Goal: Find specific page/section: Find specific page/section

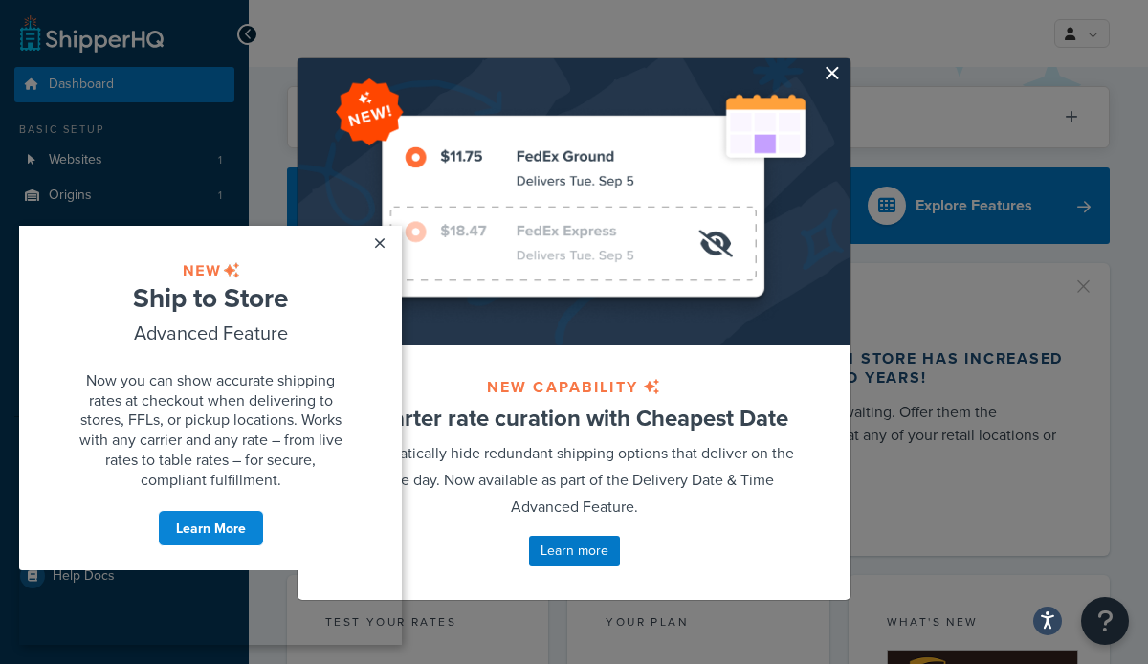
click at [845, 63] on button "button" at bounding box center [847, 60] width 5 height 5
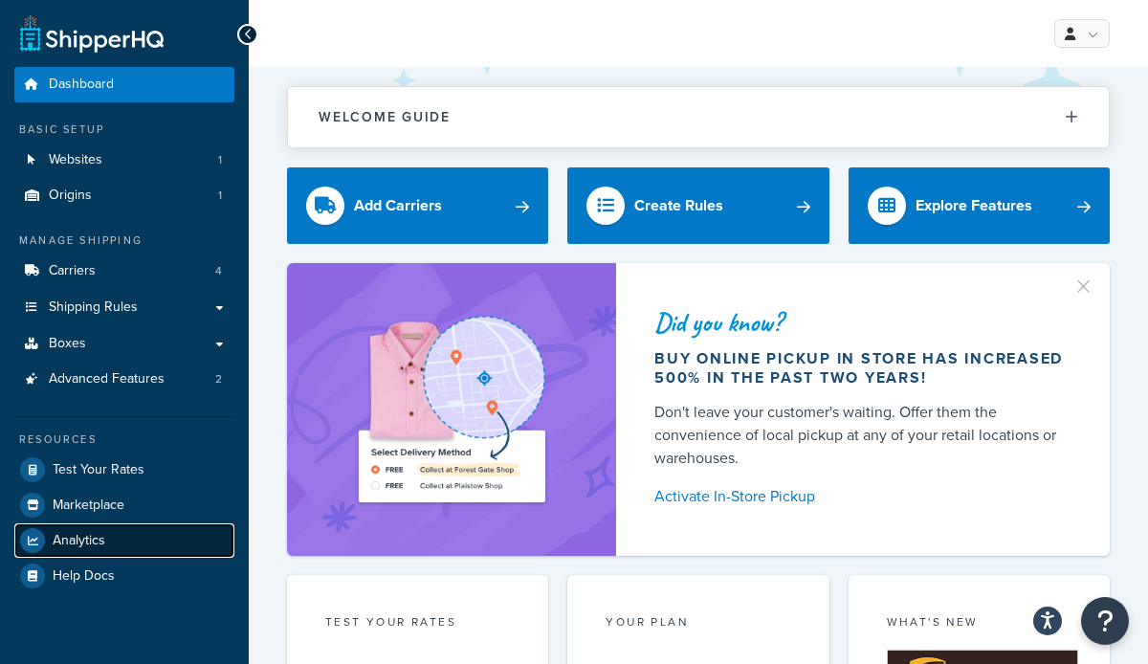
click at [80, 539] on span "Analytics" at bounding box center [79, 541] width 53 height 16
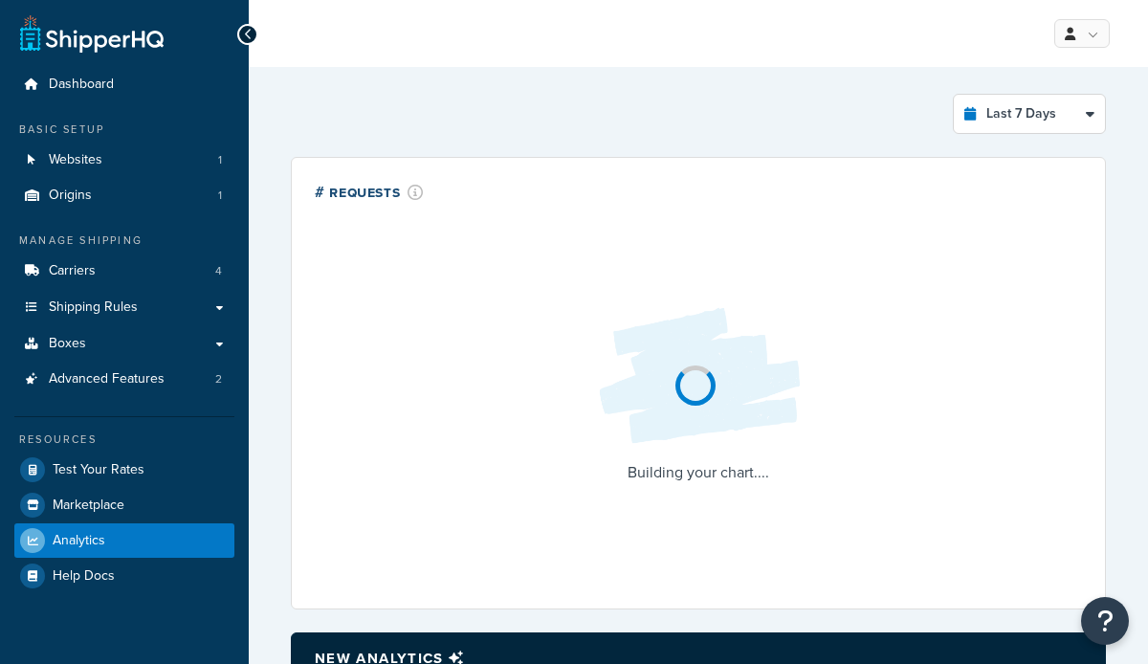
select select "last_7_days"
